Goal: Task Accomplishment & Management: Manage account settings

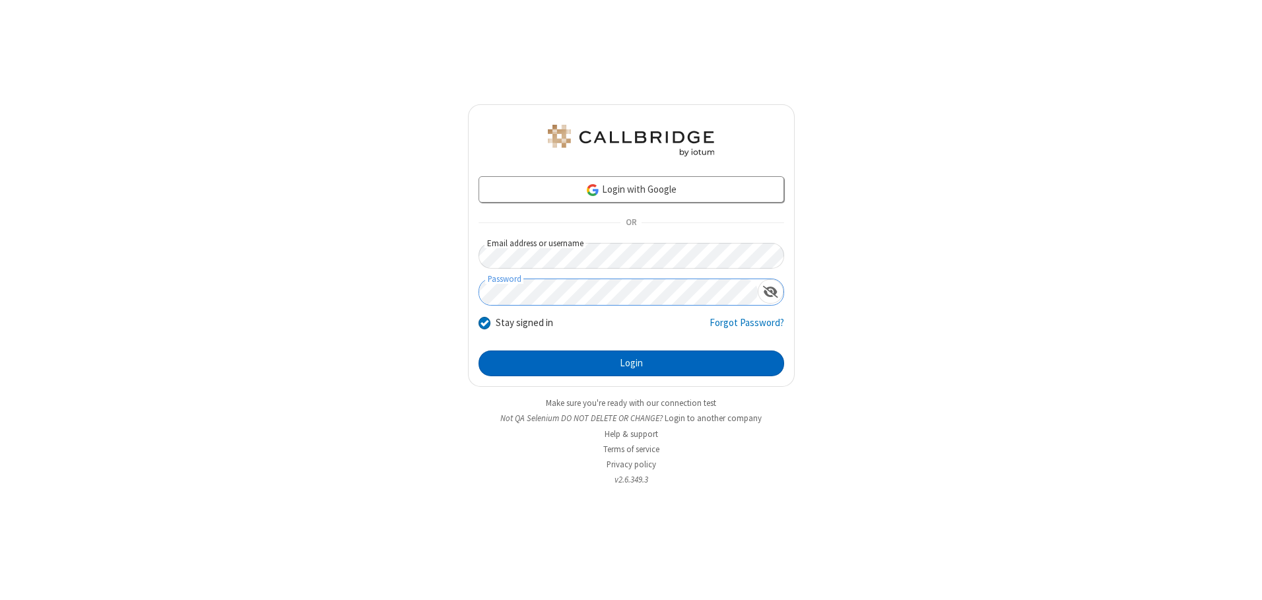
click at [631, 363] on button "Login" at bounding box center [631, 363] width 306 height 26
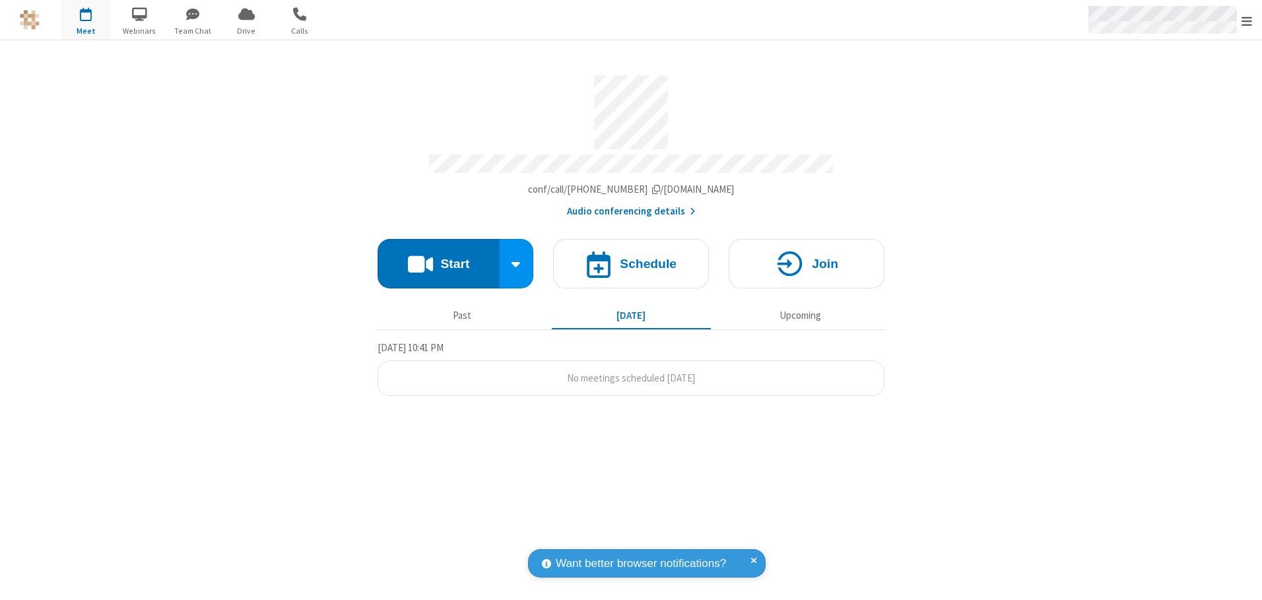
click at [1247, 20] on span "Open menu" at bounding box center [1246, 21] width 11 height 13
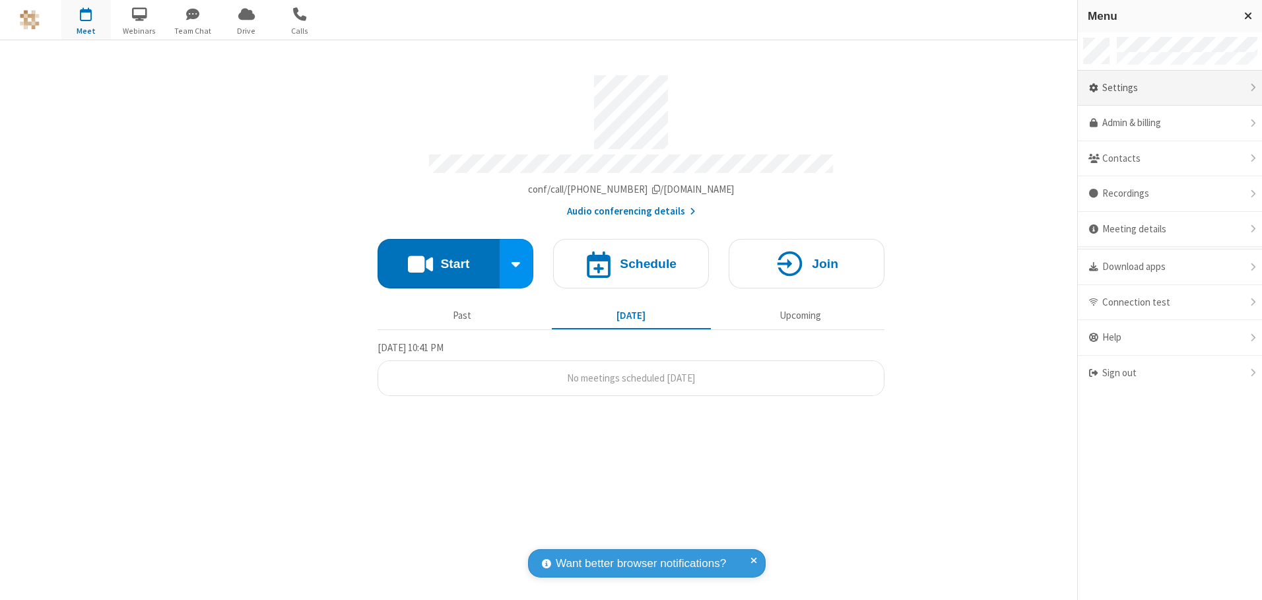
click at [1169, 88] on div "Settings" at bounding box center [1170, 89] width 184 height 36
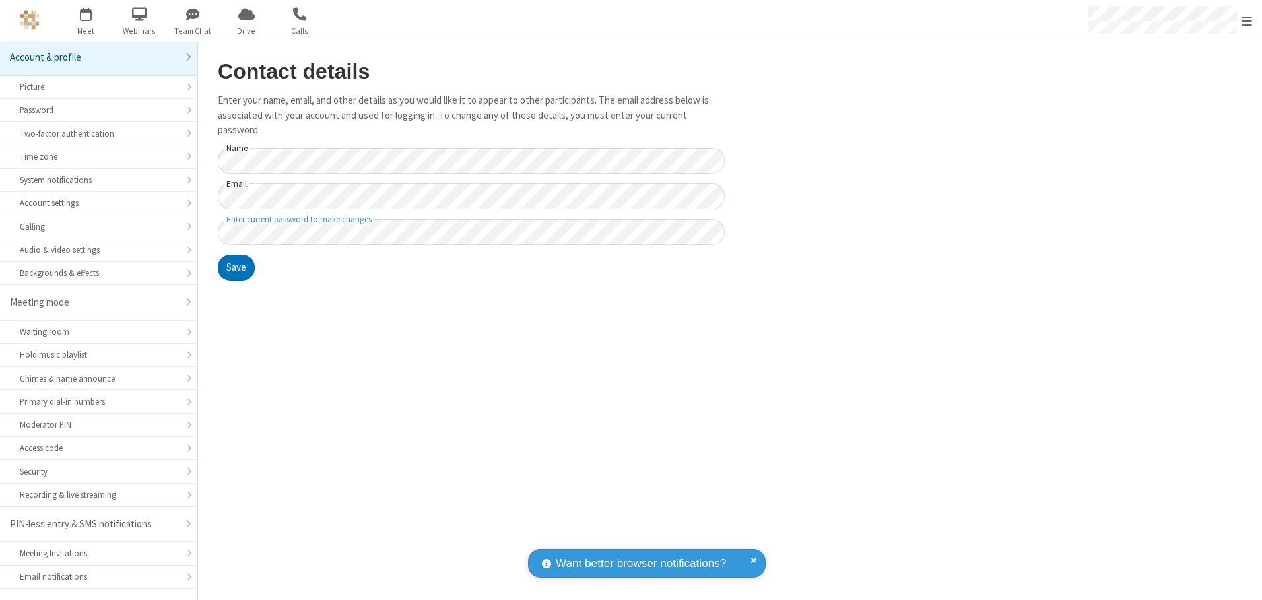
scroll to position [23, 0]
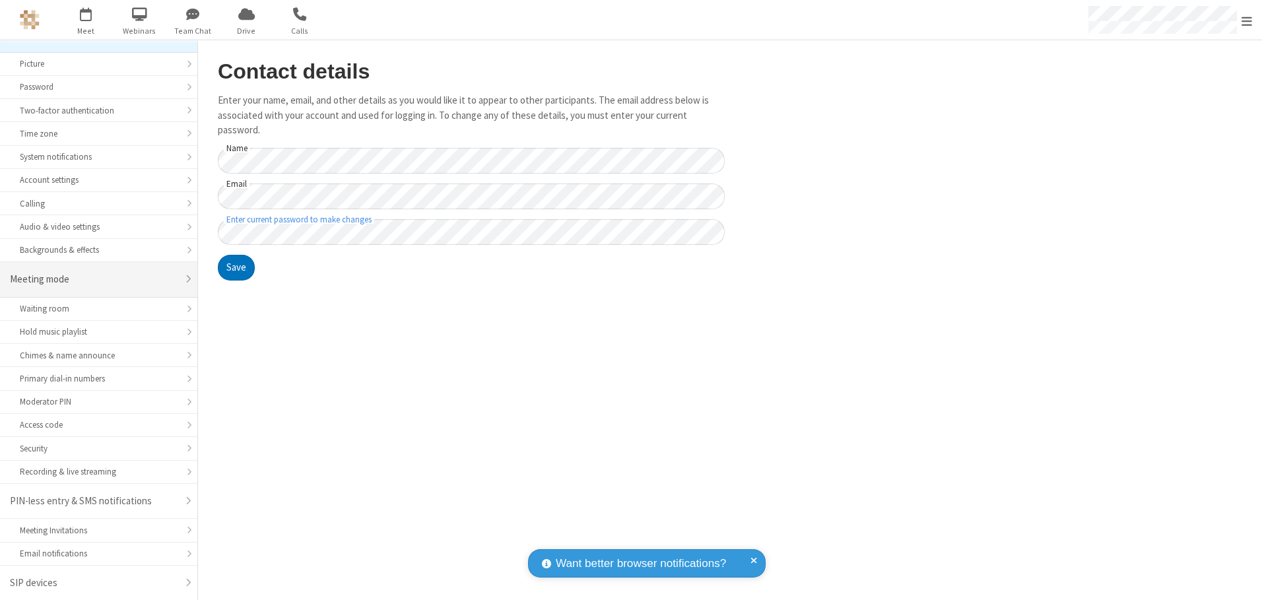
click at [94, 279] on div "Meeting mode" at bounding box center [94, 279] width 168 height 15
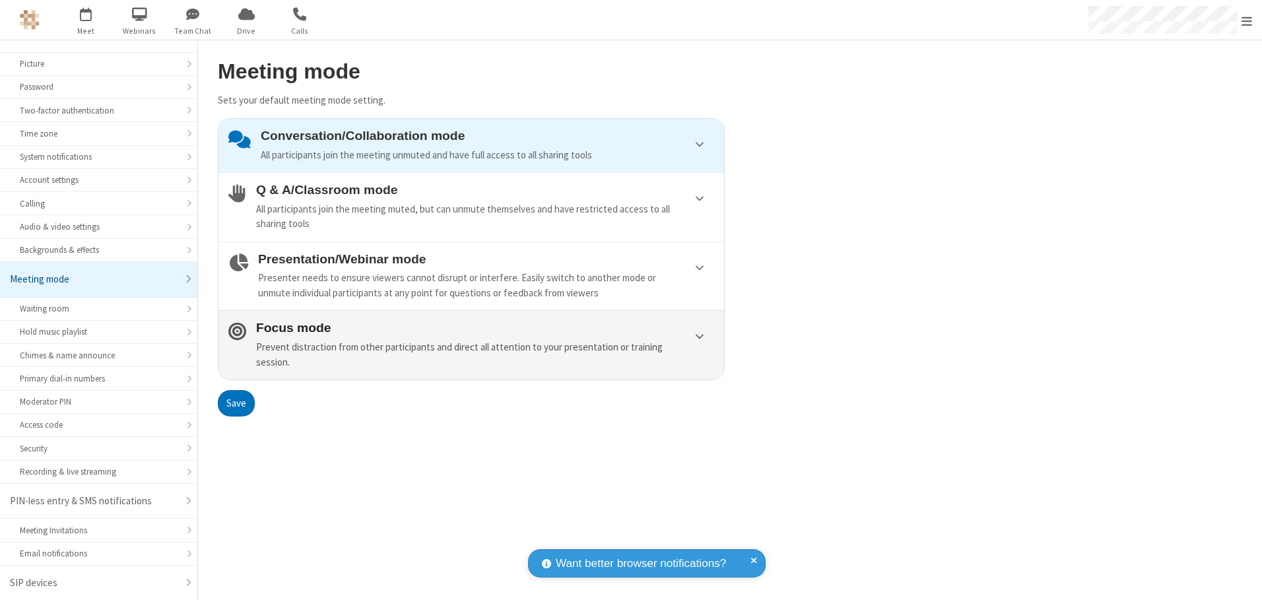
click at [471, 344] on div "Prevent distraction from other participants and direct all attention to your pr…" at bounding box center [485, 355] width 458 height 30
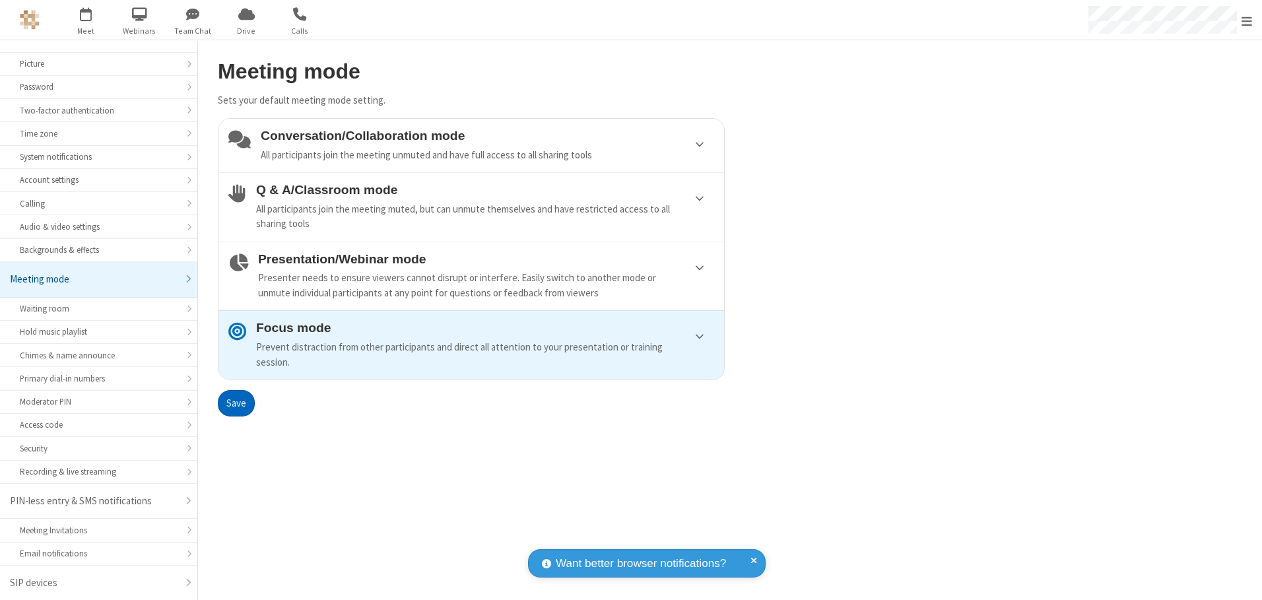
click at [236, 403] on button "Save" at bounding box center [236, 403] width 37 height 26
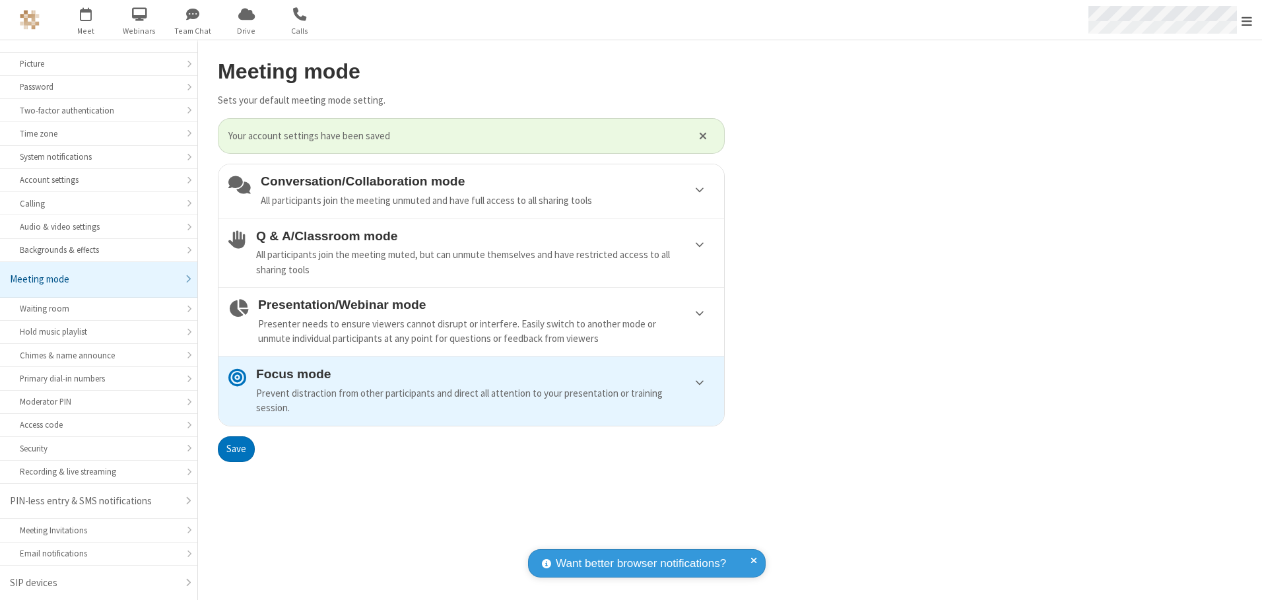
click at [1247, 20] on span "Open menu" at bounding box center [1246, 21] width 11 height 13
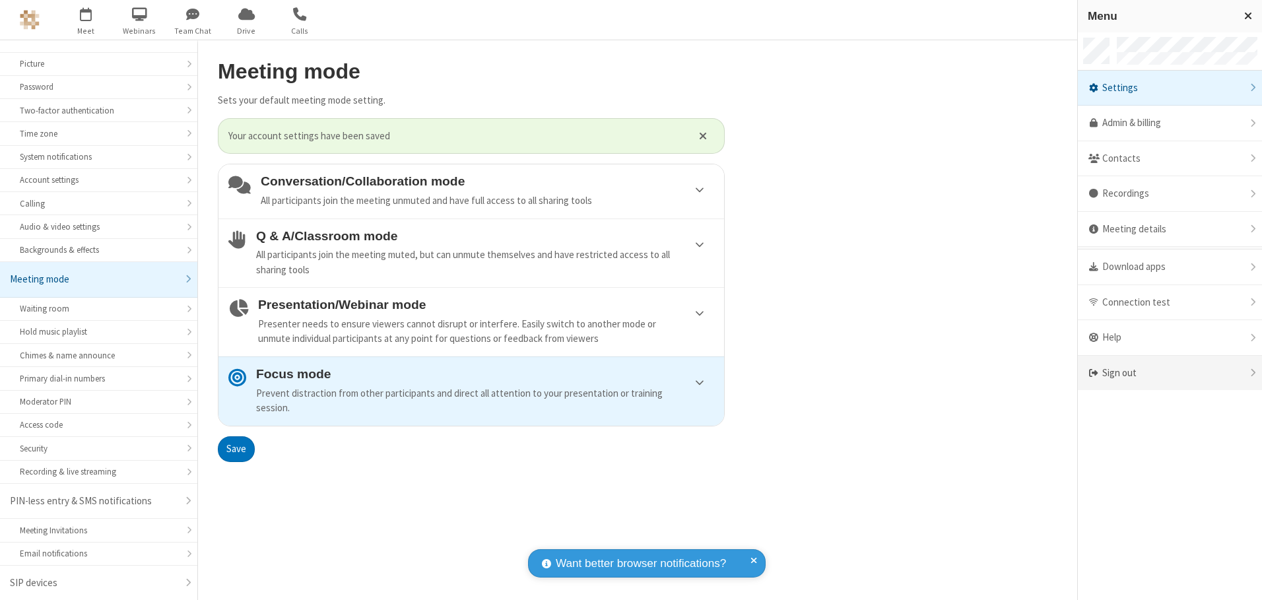
click at [1169, 373] on div "Sign out" at bounding box center [1170, 373] width 184 height 35
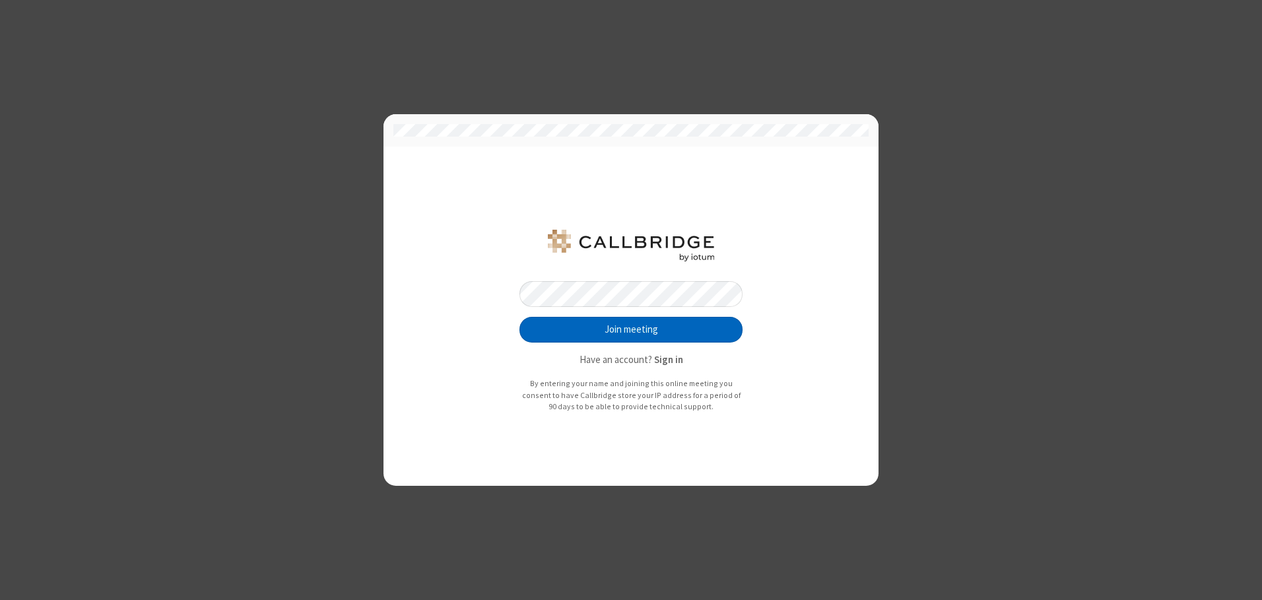
click at [631, 329] on button "Join meeting" at bounding box center [630, 330] width 223 height 26
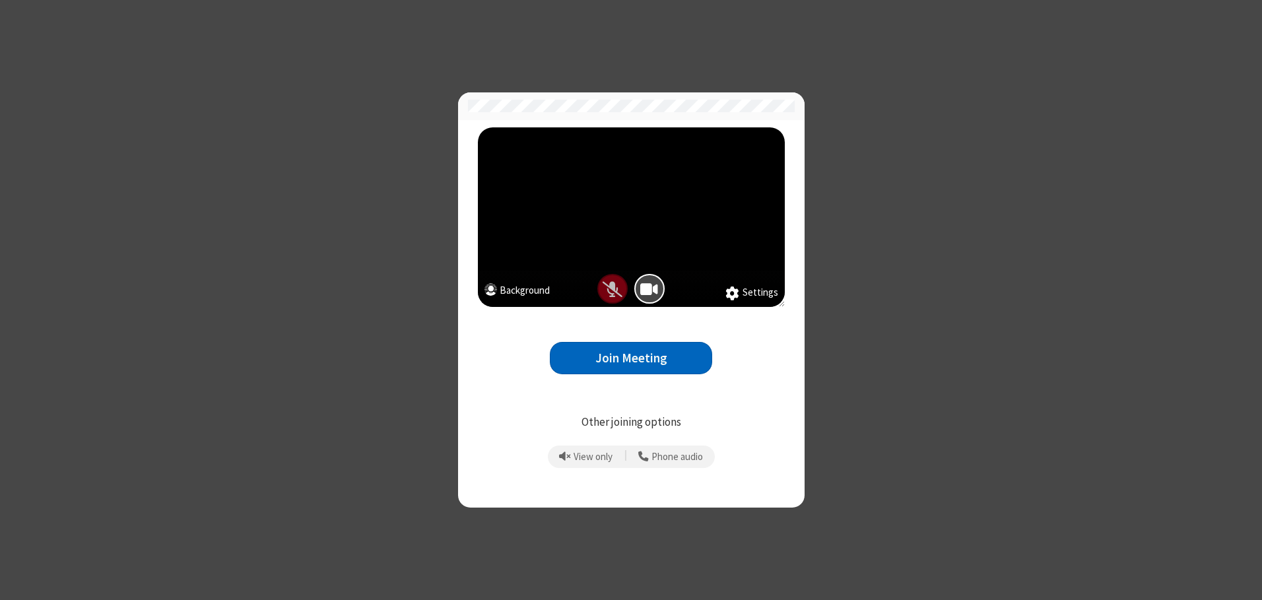
click at [631, 358] on button "Join Meeting" at bounding box center [631, 358] width 162 height 32
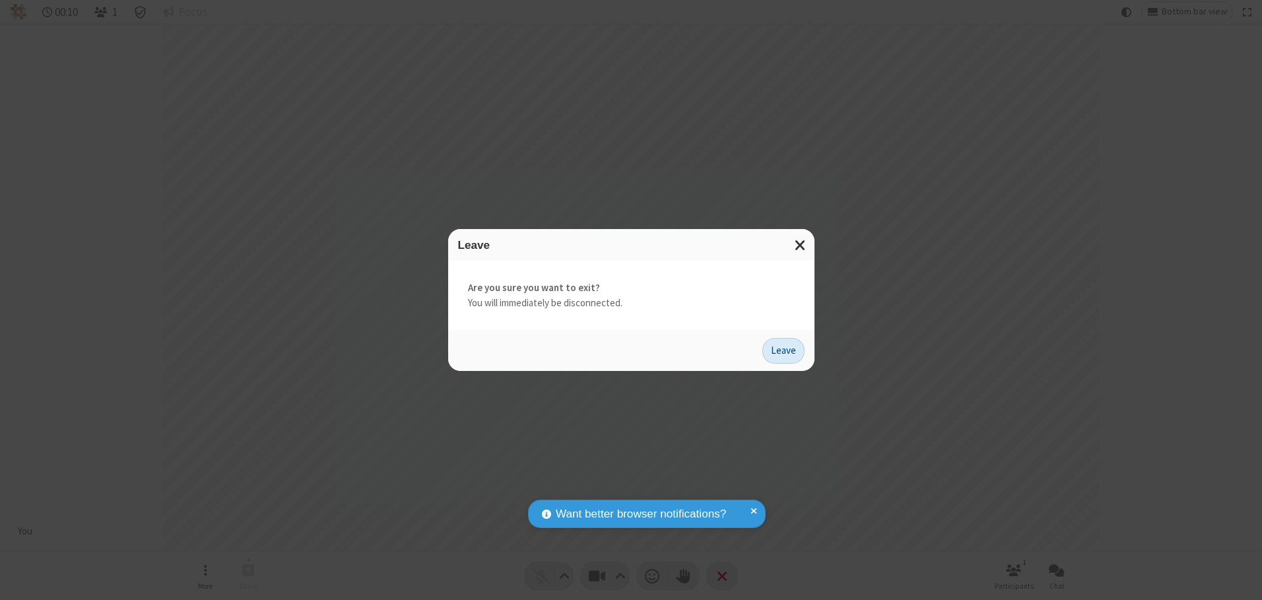
click at [783, 350] on button "Leave" at bounding box center [783, 351] width 42 height 26
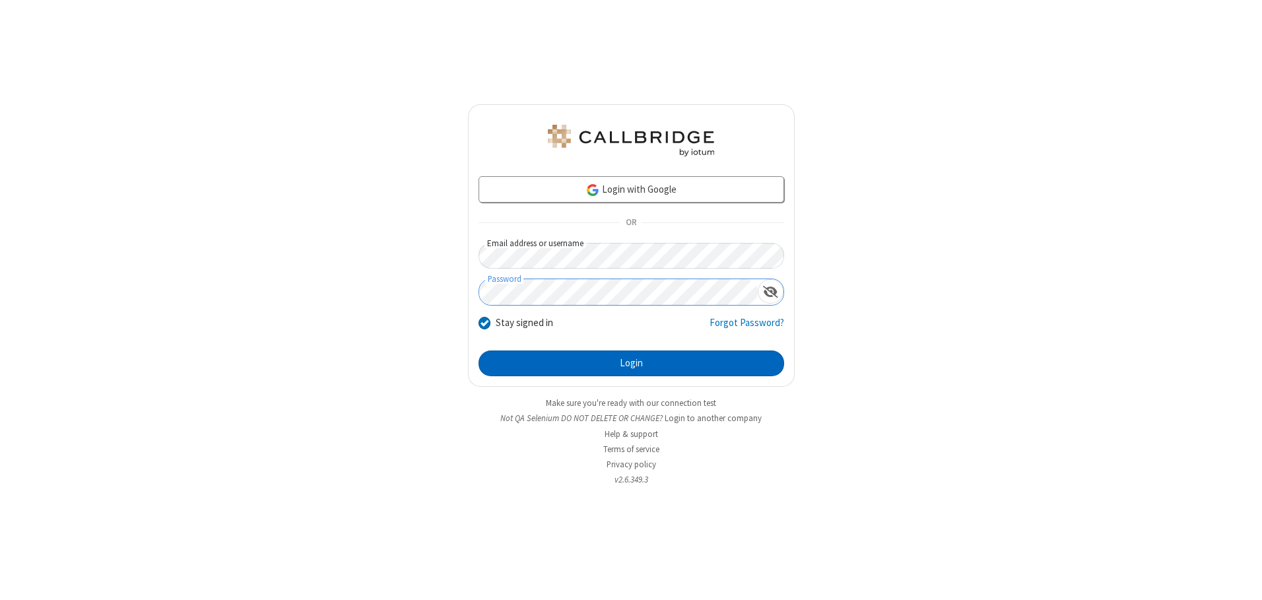
click at [631, 363] on button "Login" at bounding box center [631, 363] width 306 height 26
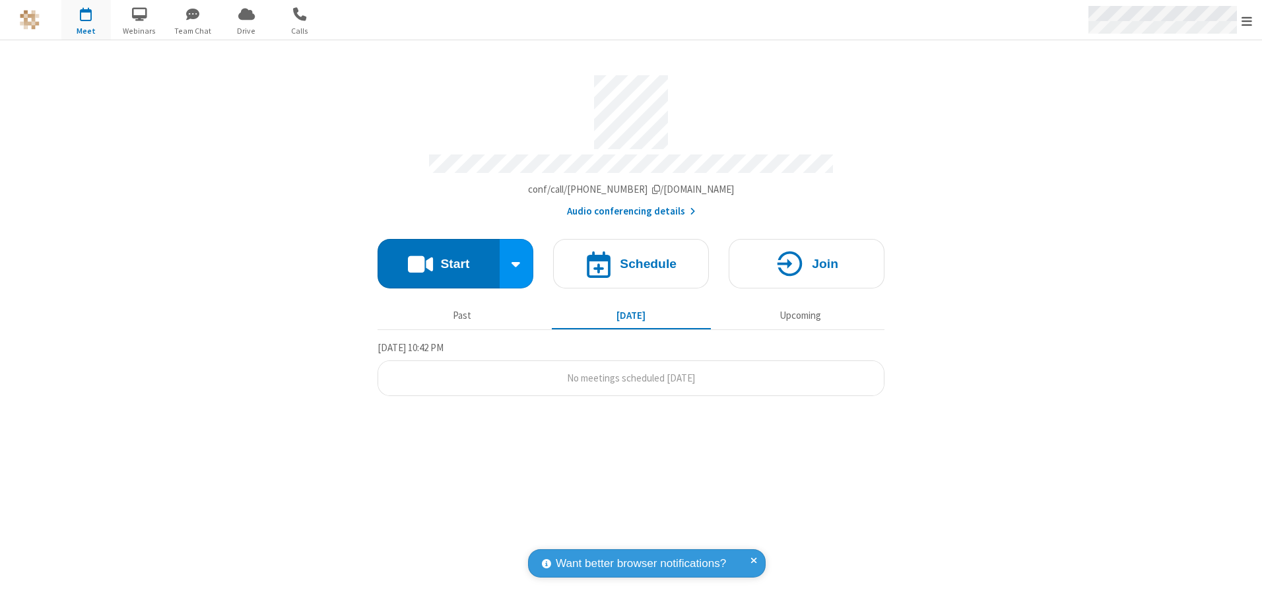
click at [1247, 20] on span "Open menu" at bounding box center [1246, 21] width 11 height 13
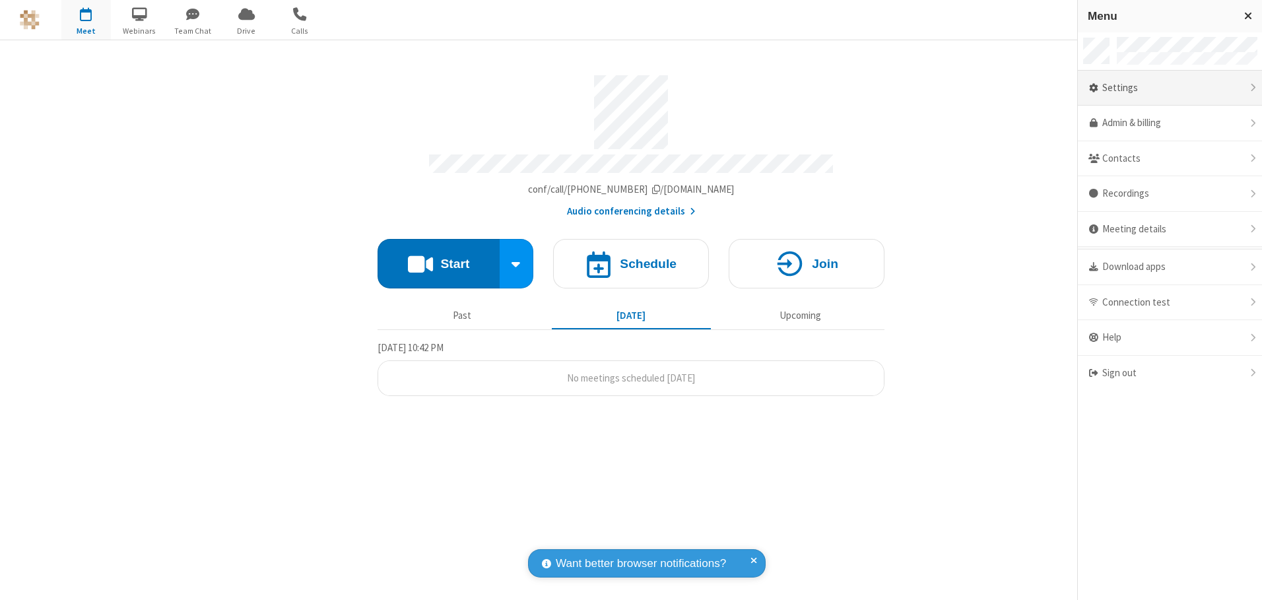
click at [1169, 88] on div "Settings" at bounding box center [1170, 89] width 184 height 36
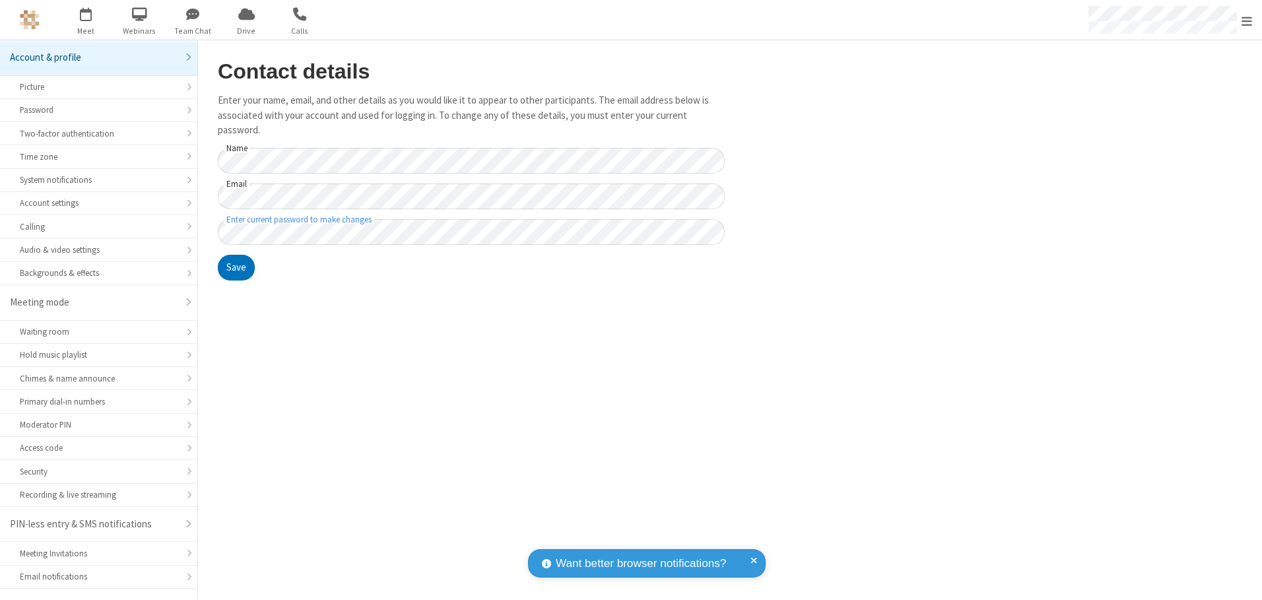
scroll to position [23, 0]
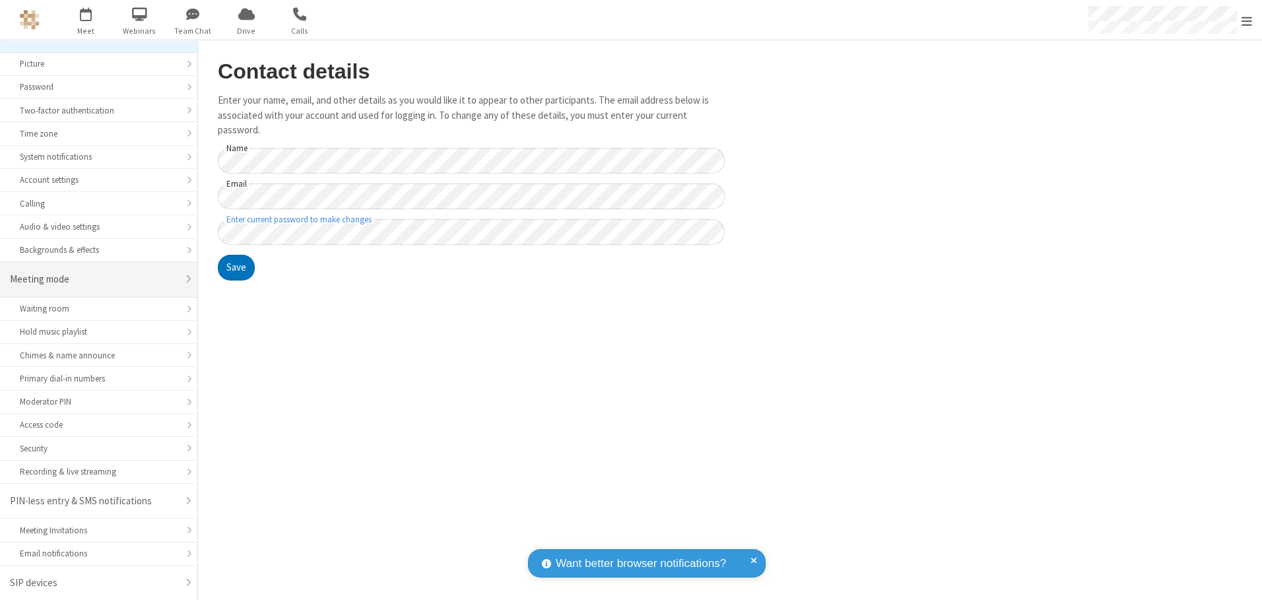
click at [94, 279] on div "Meeting mode" at bounding box center [94, 279] width 168 height 15
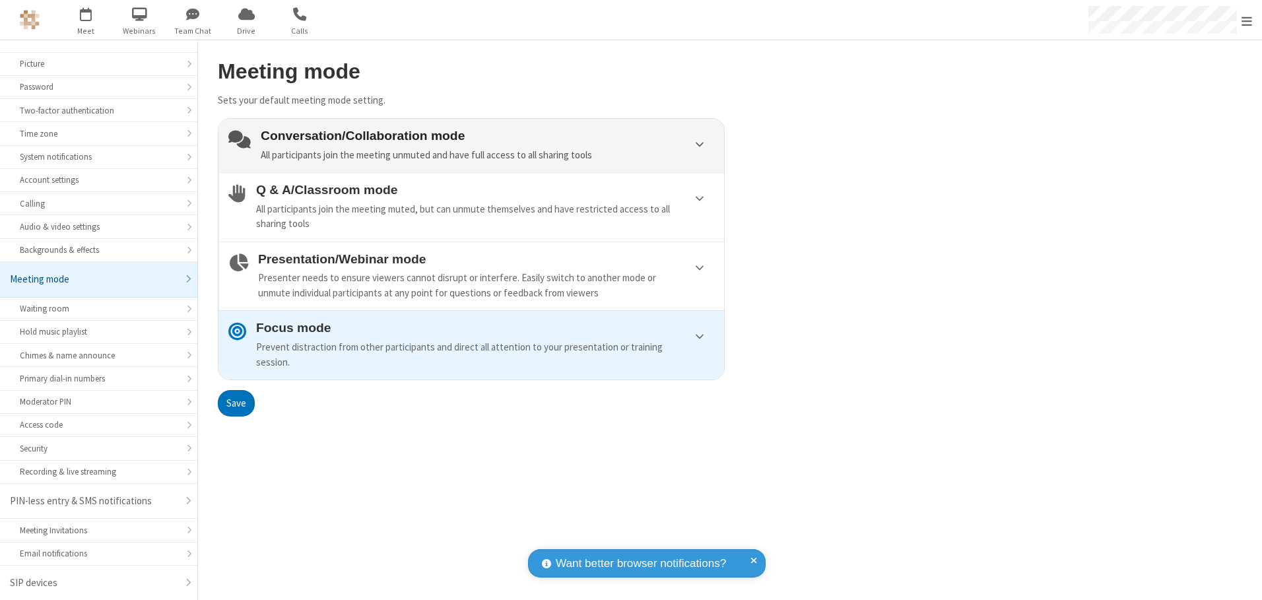
click at [471, 145] on div "Conversation/Collaboration mode All participants join the meeting unmuted and h…" at bounding box center [487, 146] width 453 height 34
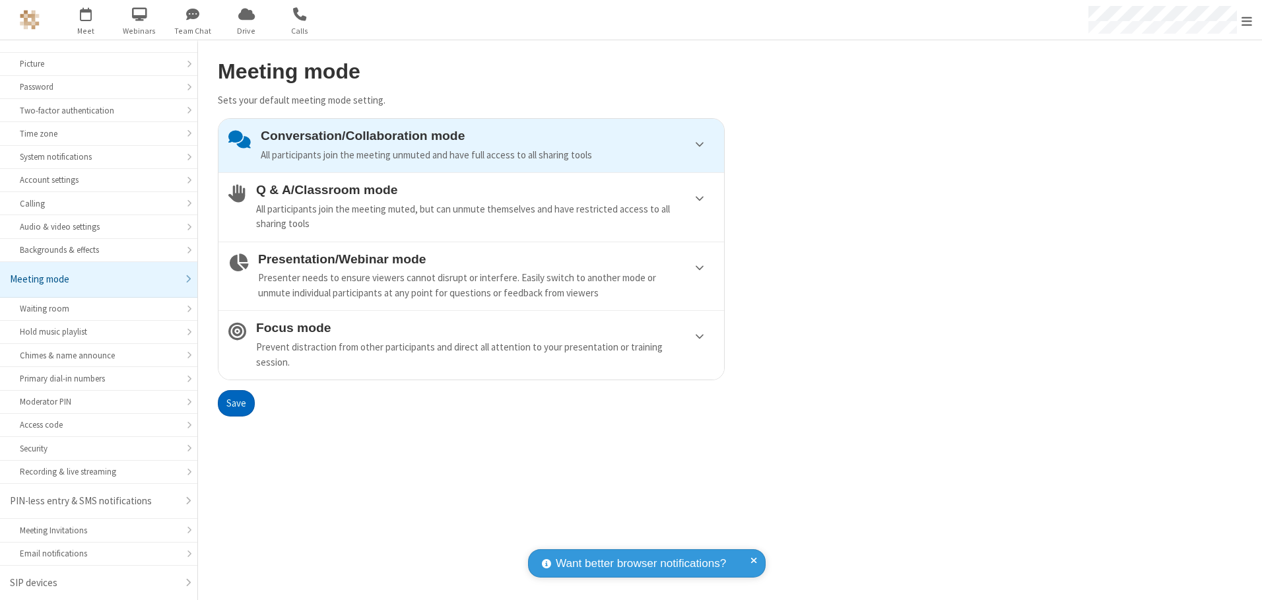
click at [236, 403] on button "Save" at bounding box center [236, 403] width 37 height 26
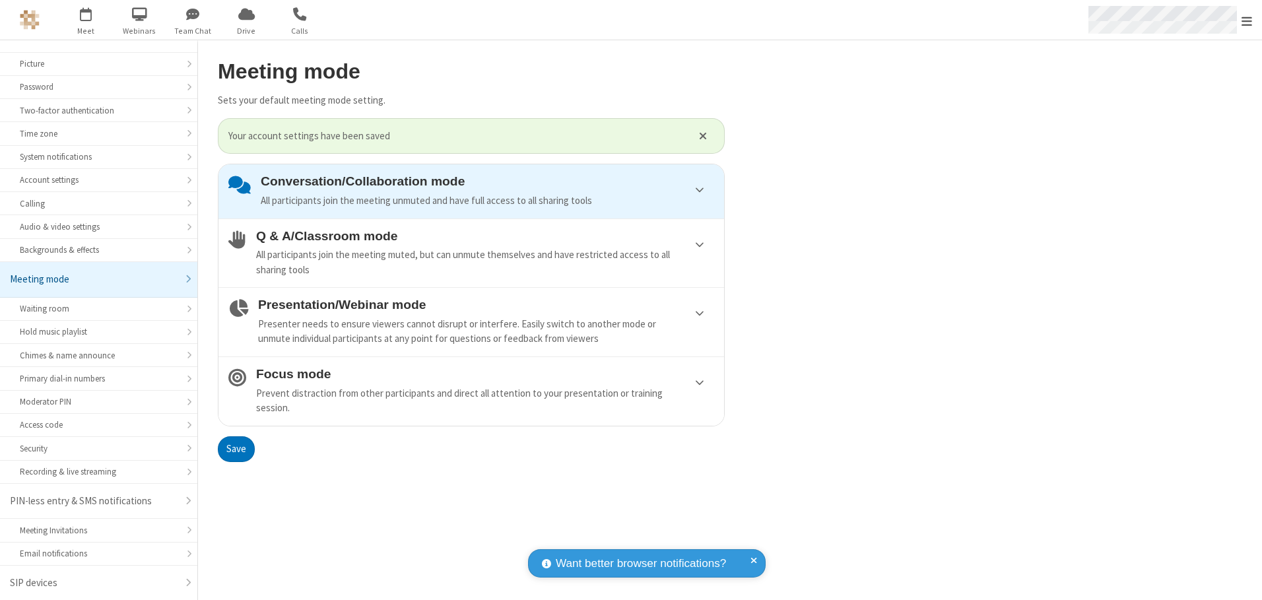
click at [1247, 20] on span "Open menu" at bounding box center [1246, 21] width 11 height 13
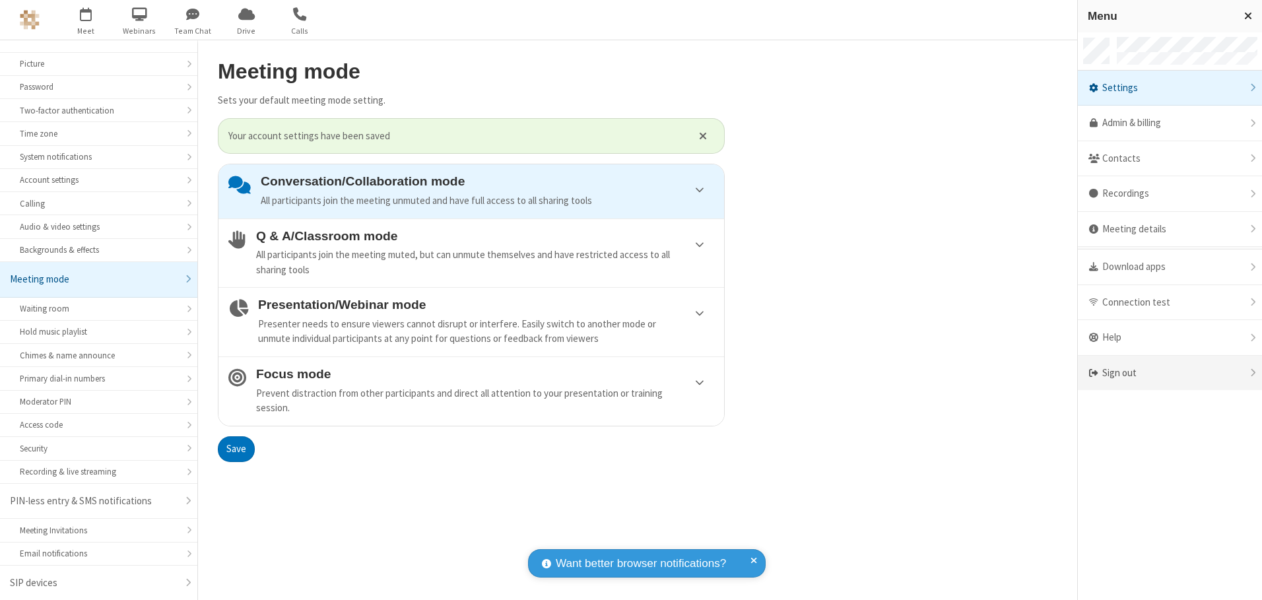
click at [1169, 373] on div "Sign out" at bounding box center [1170, 373] width 184 height 35
